Goal: Task Accomplishment & Management: Use online tool/utility

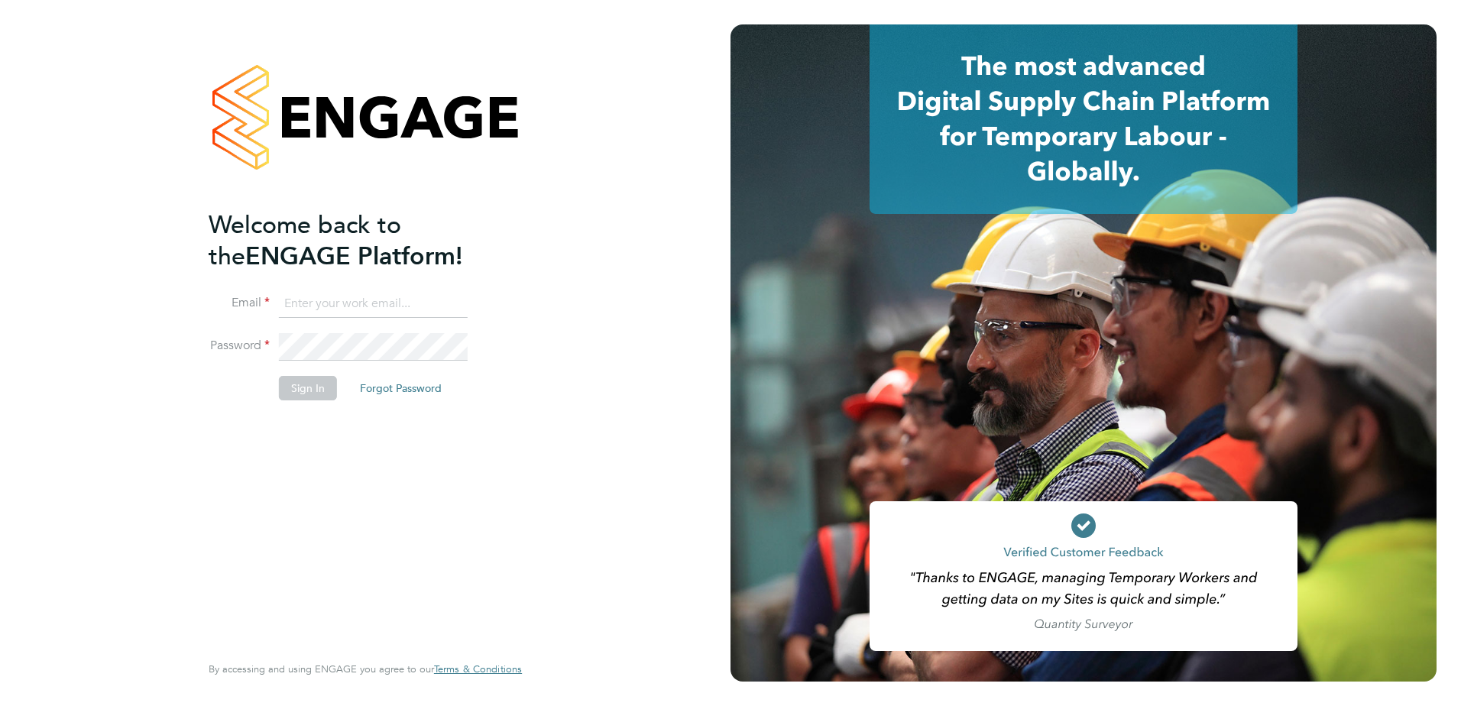
type input "[PERSON_NAME][EMAIL_ADDRESS][PERSON_NAME][DOMAIN_NAME]"
click at [325, 391] on button "Sign In" at bounding box center [308, 388] width 58 height 24
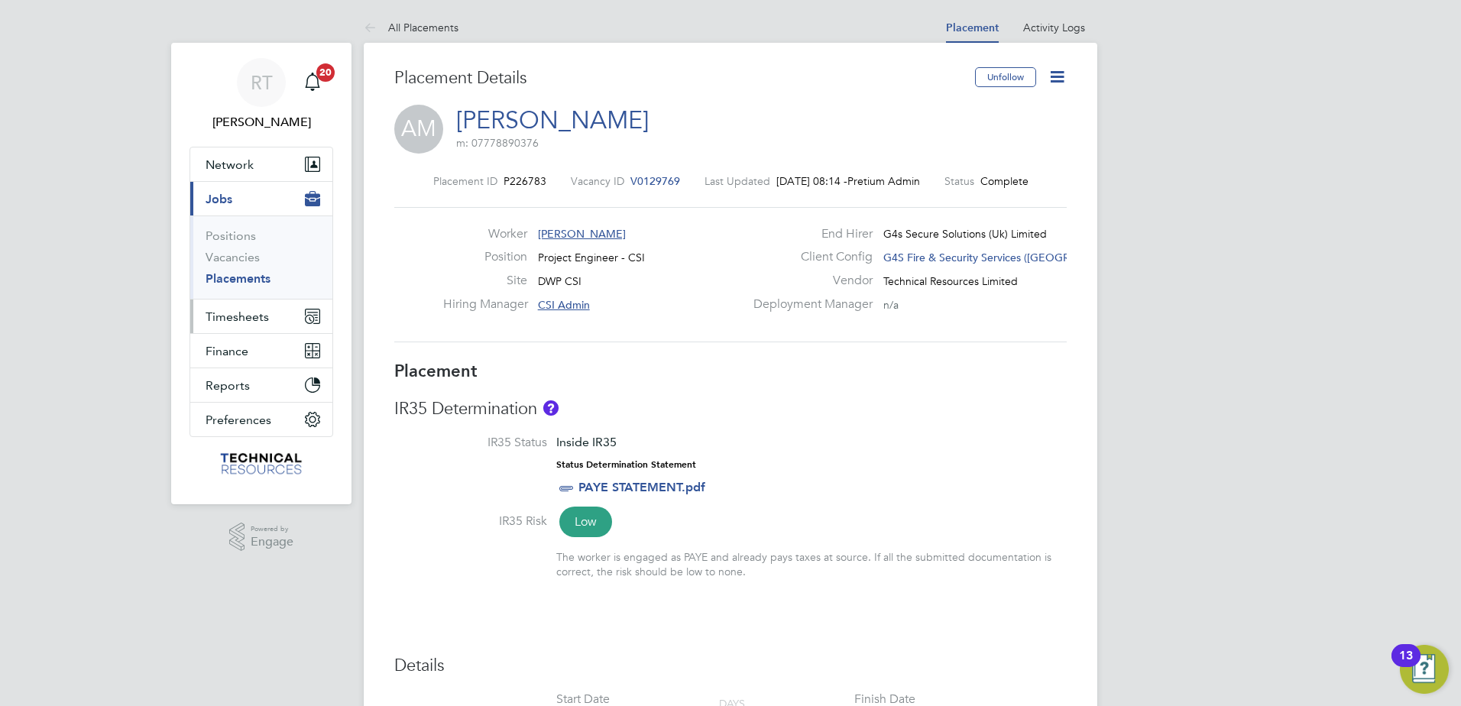
click at [235, 317] on span "Timesheets" at bounding box center [236, 316] width 63 height 15
click at [244, 316] on span "Timesheets" at bounding box center [236, 316] width 63 height 15
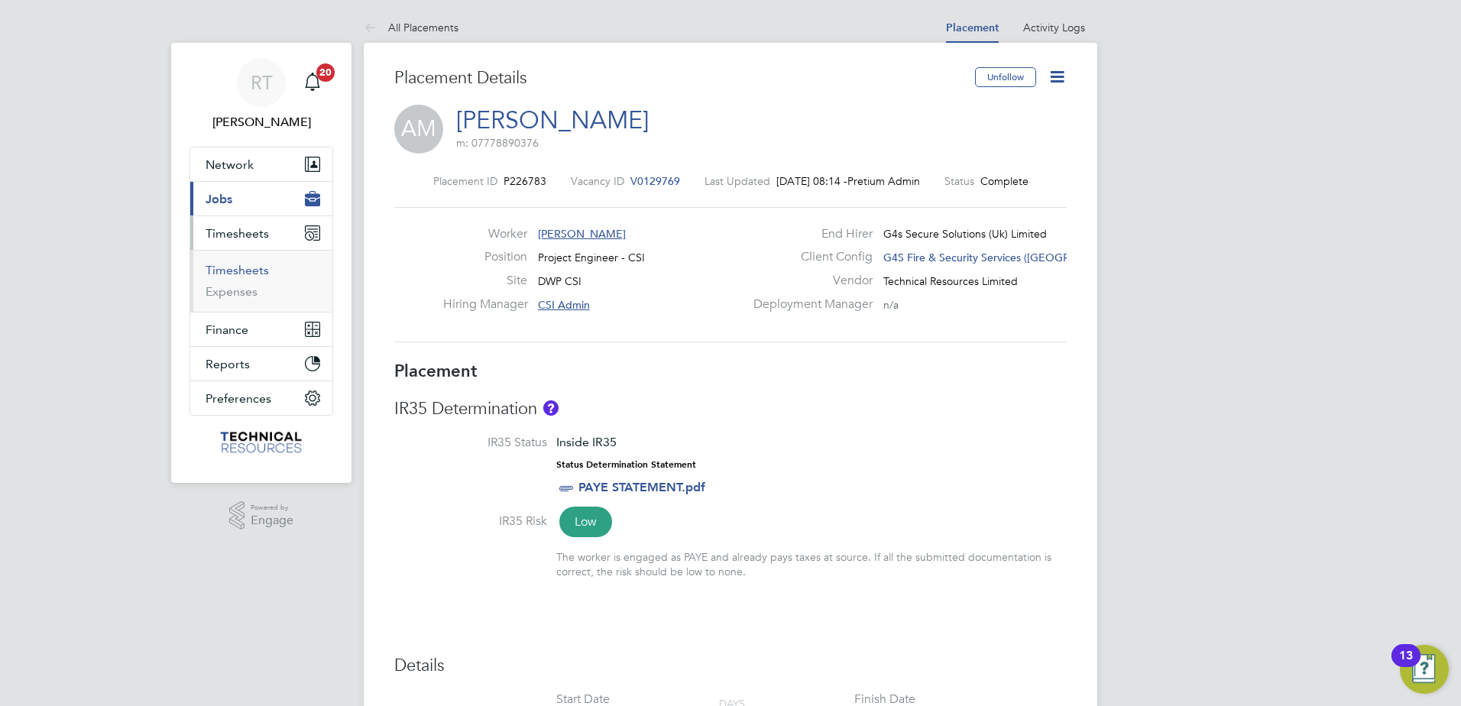
click at [244, 273] on link "Timesheets" at bounding box center [236, 270] width 63 height 15
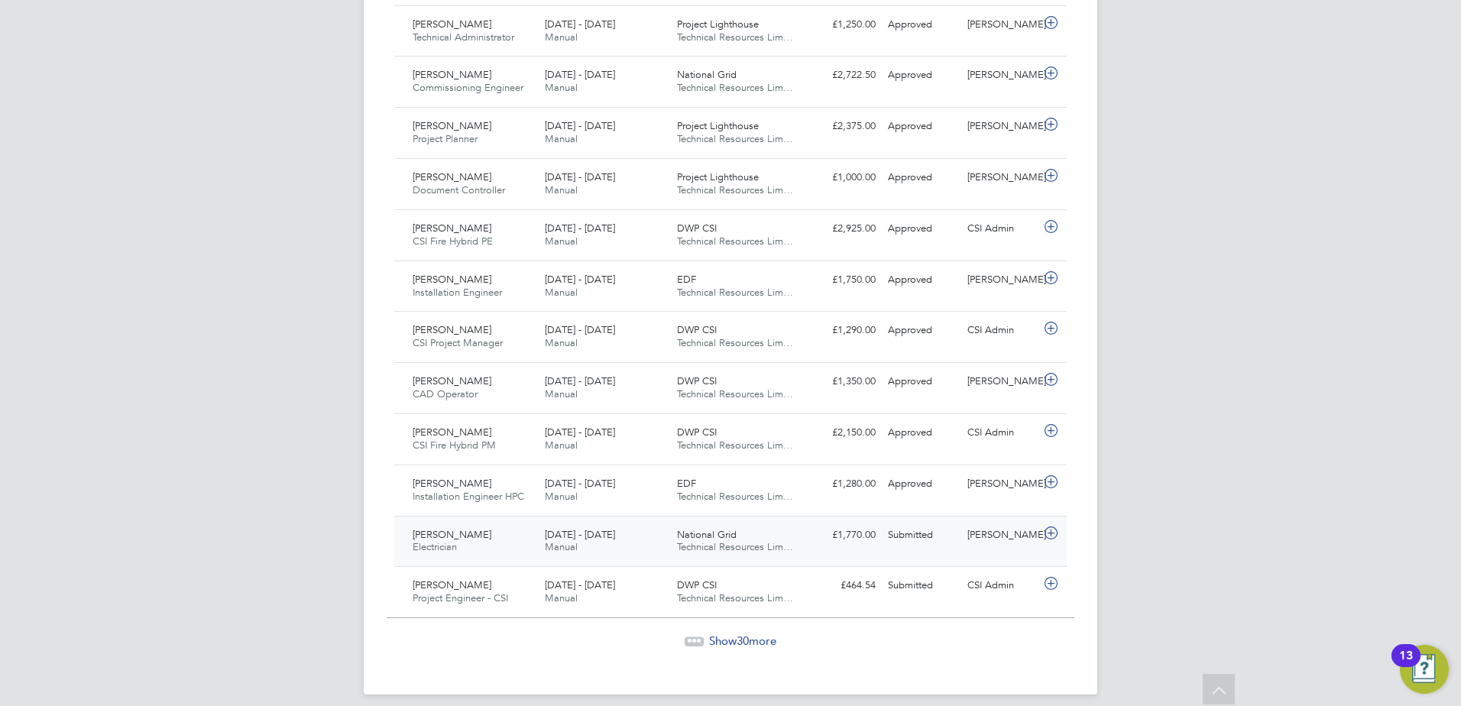
click at [490, 526] on div "Henry Baker Electrician 18 - 24 Aug 2025" at bounding box center [472, 541] width 132 height 38
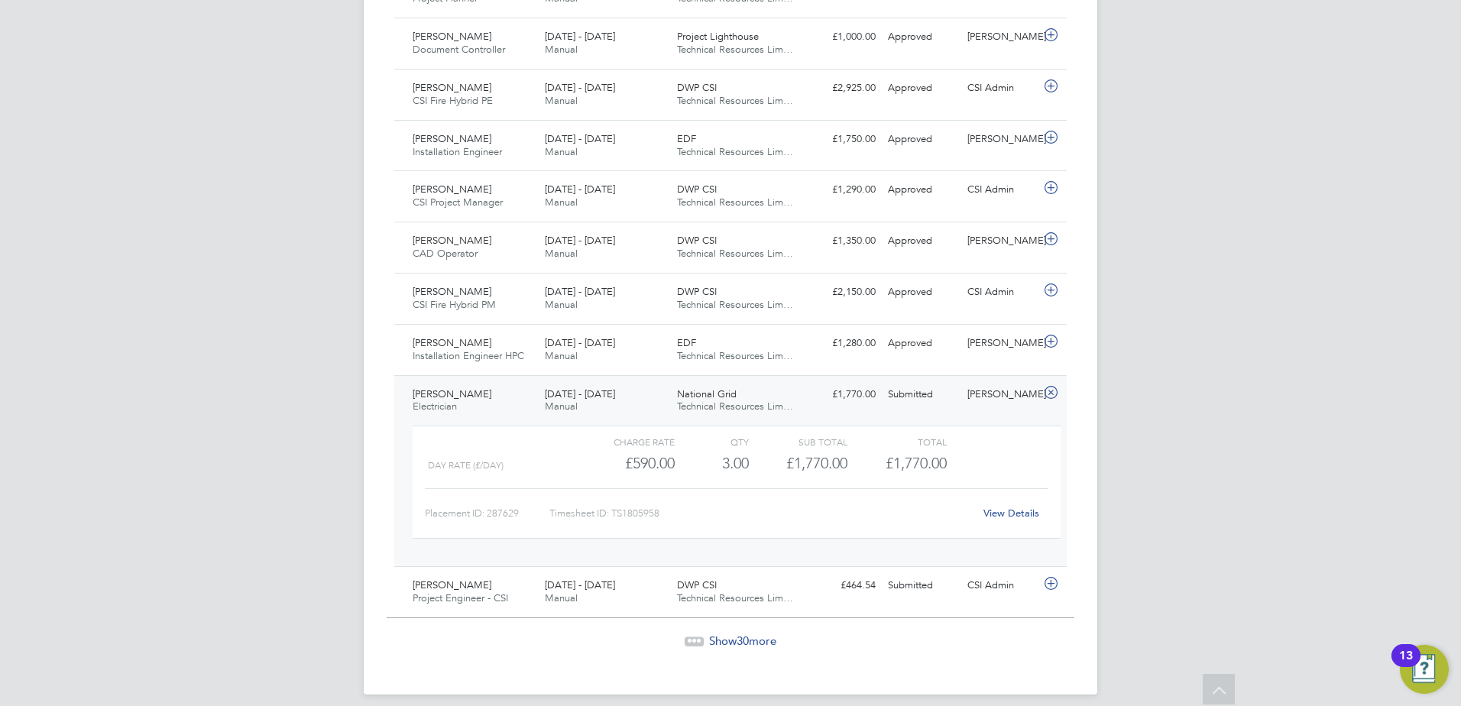
click at [998, 506] on link "View Details" at bounding box center [1011, 512] width 56 height 13
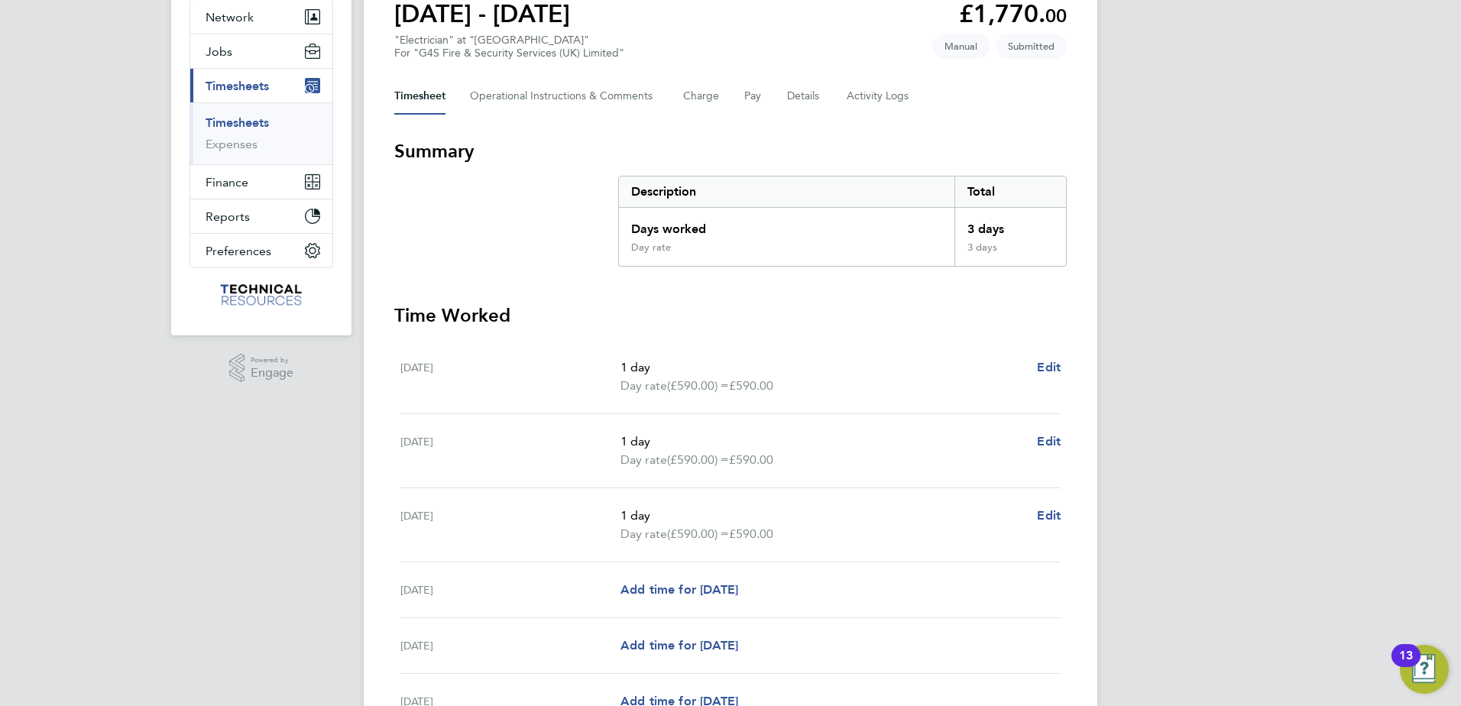
scroll to position [153, 0]
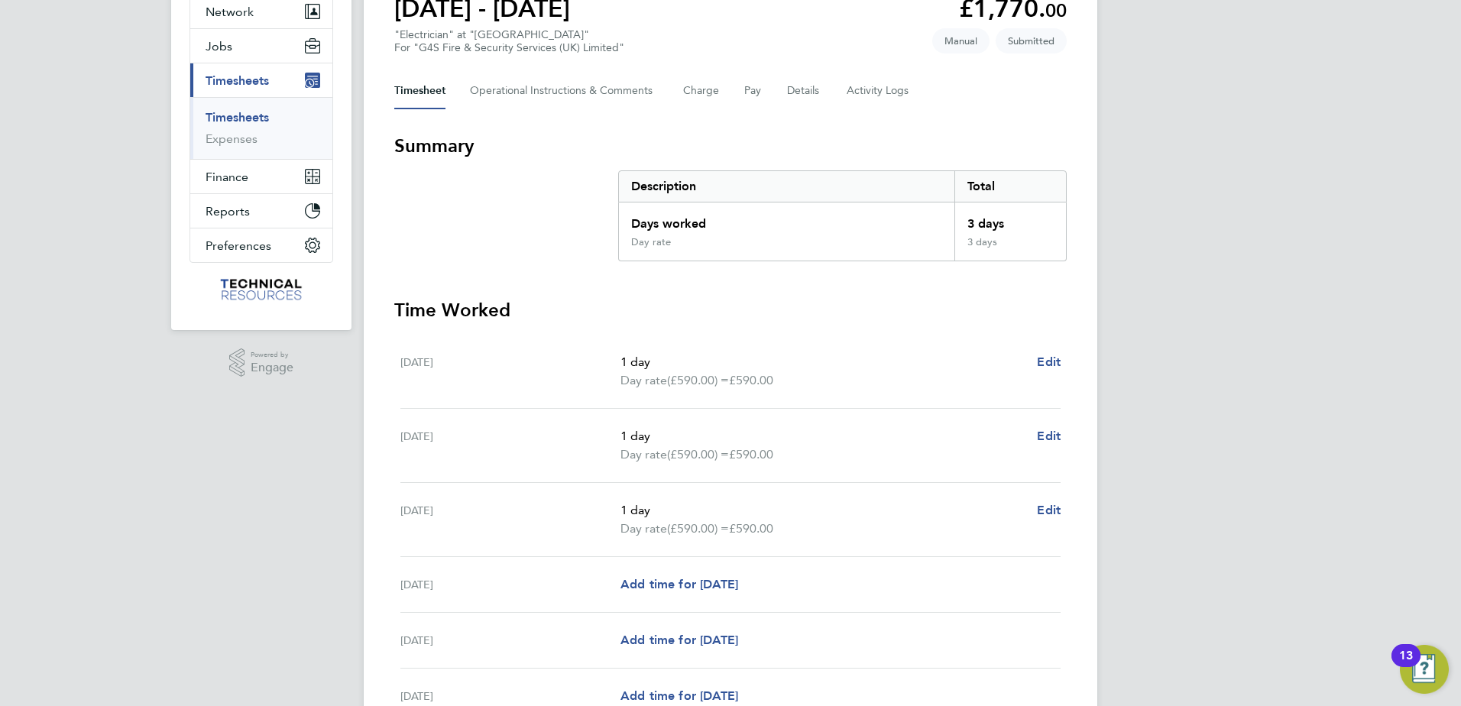
click at [1204, 380] on div "RT Richard Thomas Notifications 20 Applications: Network Team Members Businesse…" at bounding box center [730, 380] width 1461 height 1067
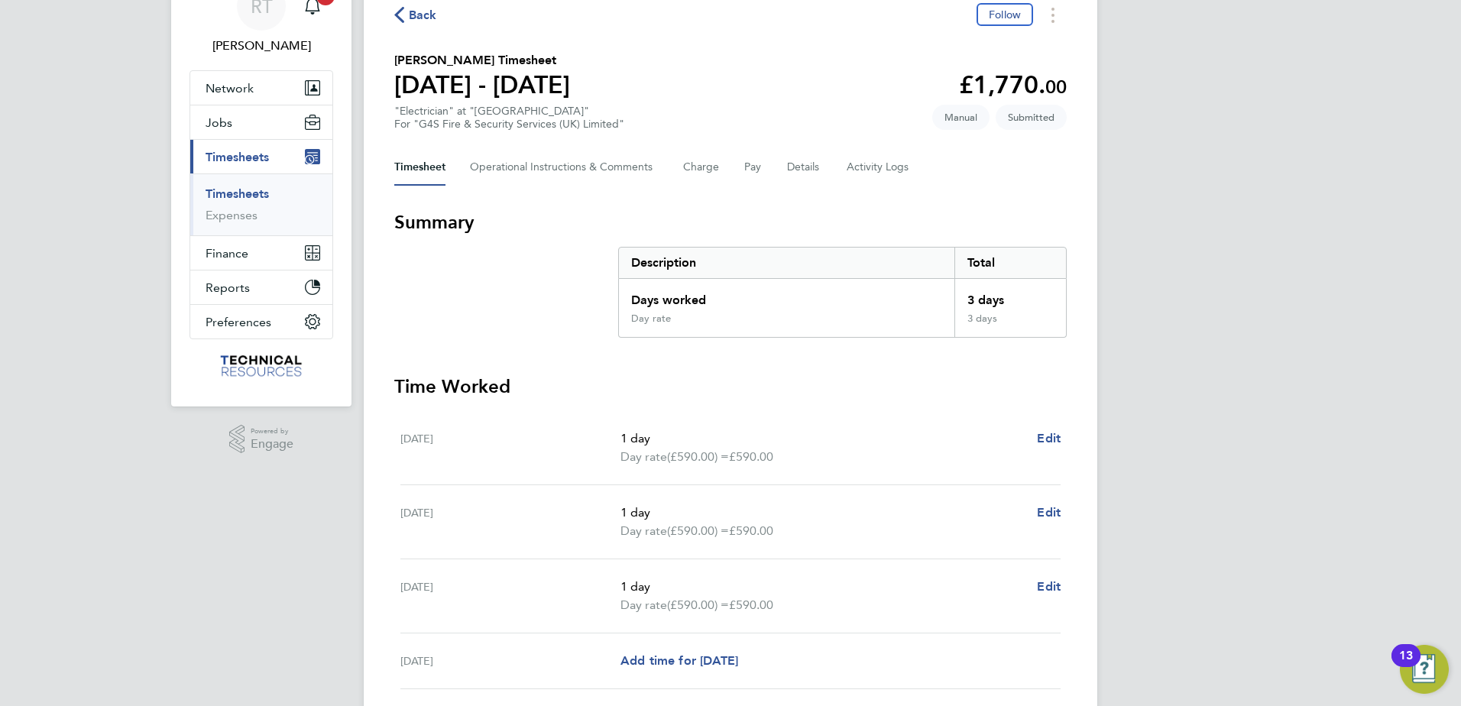
click at [1344, 263] on div "RT Richard Thomas Notifications 20 Applications: Network Team Members Businesse…" at bounding box center [730, 457] width 1461 height 1067
